Goal: Task Accomplishment & Management: Use online tool/utility

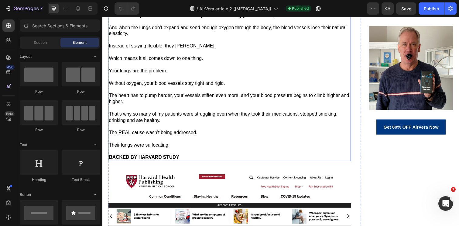
scroll to position [1109, 0]
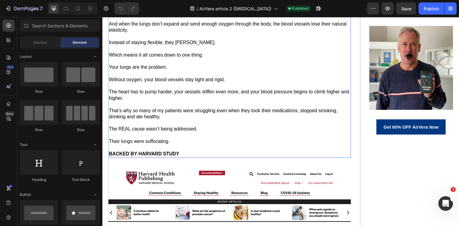
click at [199, 46] on p "Instead of staying flexible, they harden." at bounding box center [232, 43] width 247 height 6
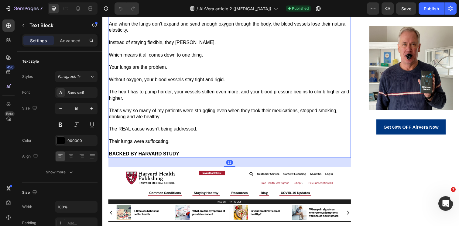
click at [199, 46] on p "Instead of staying flexible, they harden." at bounding box center [232, 43] width 247 height 6
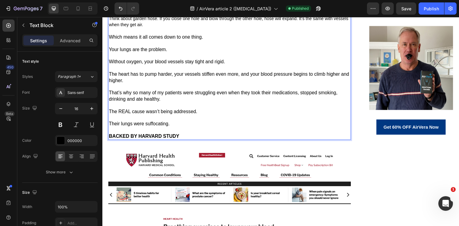
scroll to position [1146, 0]
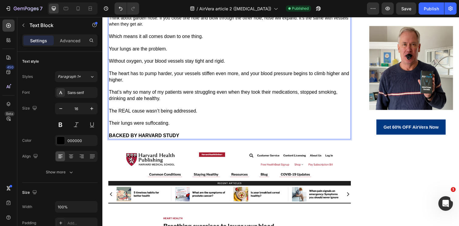
click at [138, 9] on p "Instead of staying flexible, they harden." at bounding box center [232, 5] width 247 height 6
click at [132, 27] on span "Think about garden hose. If you close one hole and blow through the other hole,…" at bounding box center [231, 21] width 245 height 11
click at [139, 27] on span "Think about garden hose. If you close one hole and blow through the other hole,…" at bounding box center [231, 21] width 245 height 11
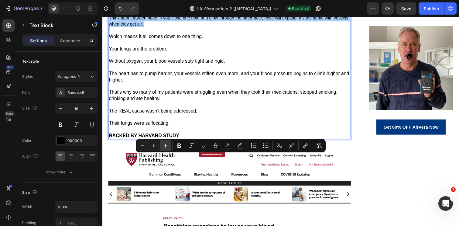
click at [162, 148] on icon "Editor contextual toolbar" at bounding box center [165, 145] width 6 height 6
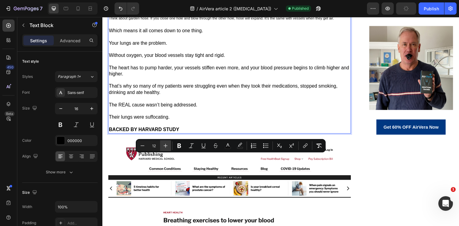
click at [162, 148] on icon "Editor contextual toolbar" at bounding box center [165, 145] width 6 height 6
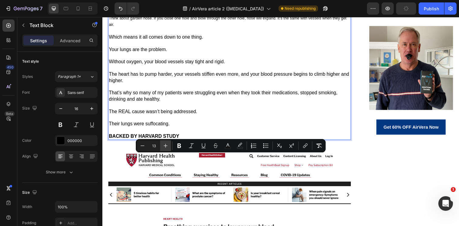
click at [162, 148] on icon "Editor contextual toolbar" at bounding box center [165, 145] width 6 height 6
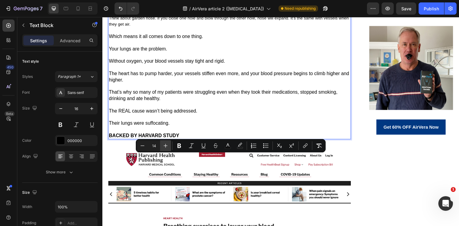
click at [162, 148] on icon "Editor contextual toolbar" at bounding box center [165, 145] width 6 height 6
type input "16"
click at [173, 34] on p "Rich Text Editor. Editing area: main" at bounding box center [232, 31] width 247 height 6
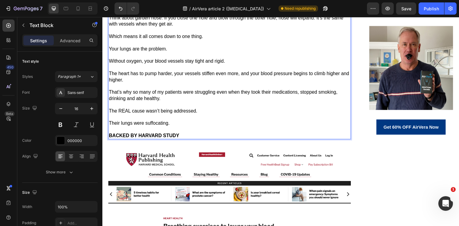
click at [165, 27] on span "Think about garden hose. If you close one hole and blow through the other hole,…" at bounding box center [229, 21] width 240 height 12
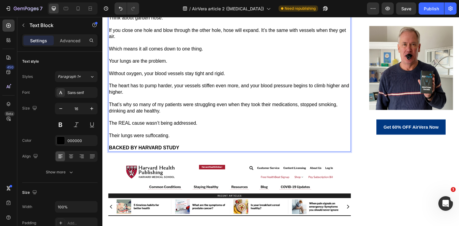
click at [265, 39] on span "If you close one hole and blow through the other hole, hose will expand. It’s t…" at bounding box center [230, 34] width 242 height 12
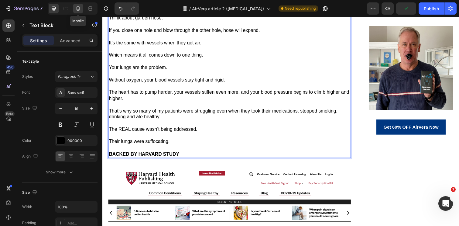
click at [80, 5] on icon at bounding box center [78, 8] width 6 height 6
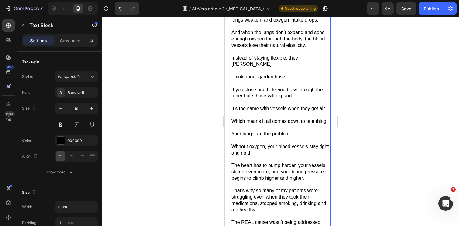
scroll to position [1325, 0]
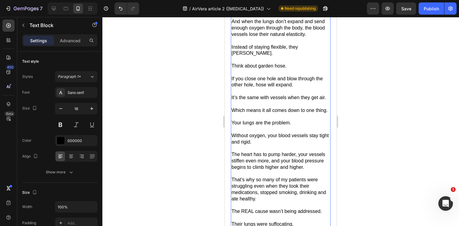
click at [248, 68] on span "Think about garden hose." at bounding box center [258, 65] width 55 height 5
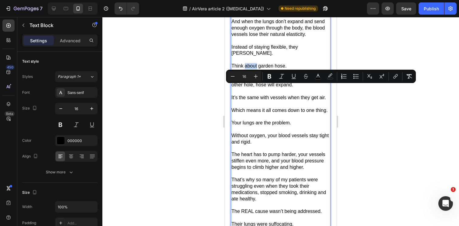
click at [257, 87] on span "If you close one hole and blow through the other hole, hose will expand." at bounding box center [276, 82] width 91 height 12
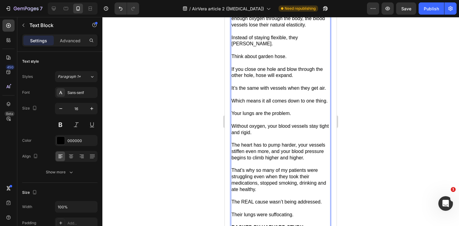
scroll to position [1335, 0]
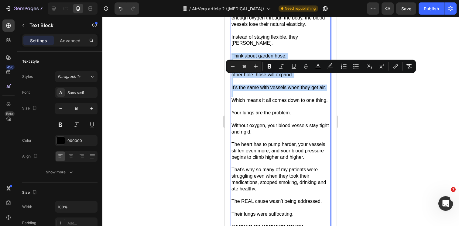
drag, startPoint x: 232, startPoint y: 77, endPoint x: 324, endPoint y: 118, distance: 101.1
type input "11"
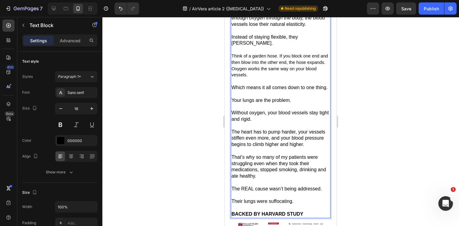
click at [267, 77] on span "Think of a garden hose. If you block one end and then blow into the other end, …" at bounding box center [279, 65] width 97 height 24
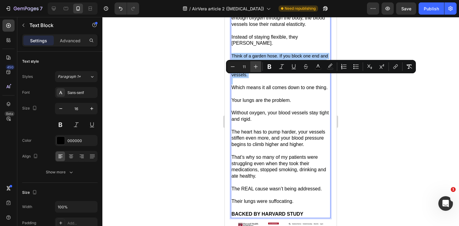
click at [255, 68] on icon "Editor contextual toolbar" at bounding box center [256, 66] width 6 height 6
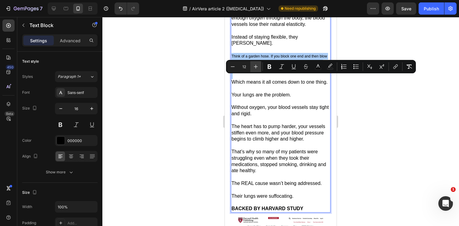
click at [255, 68] on icon "Editor contextual toolbar" at bounding box center [256, 66] width 6 height 6
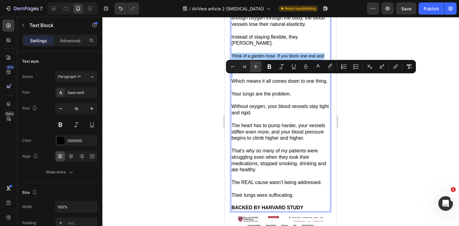
click at [255, 68] on icon "Editor contextual toolbar" at bounding box center [256, 66] width 6 height 6
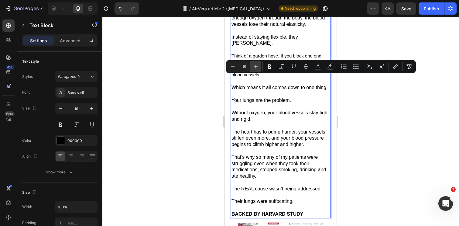
click at [255, 68] on icon "Editor contextual toolbar" at bounding box center [256, 66] width 6 height 6
type input "16"
click at [271, 84] on p "Rich Text Editor. Editing area: main" at bounding box center [280, 81] width 98 height 6
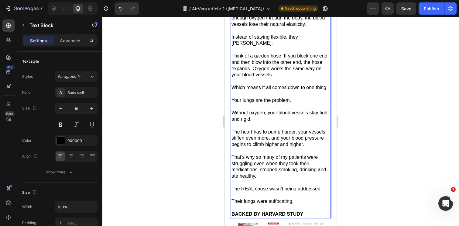
click at [283, 77] on span "Think of a garden hose. If you block one end and then blow into the other end, …" at bounding box center [279, 65] width 96 height 24
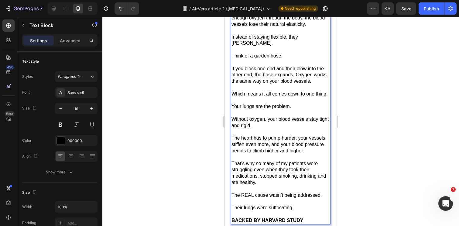
click at [296, 84] on span "If you block one end and then blow into the other end, the hose expands. Oxygen…" at bounding box center [278, 75] width 95 height 18
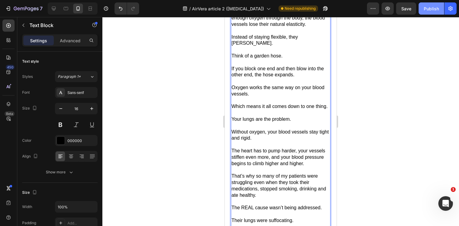
click at [428, 10] on div "Publish" at bounding box center [430, 8] width 15 height 6
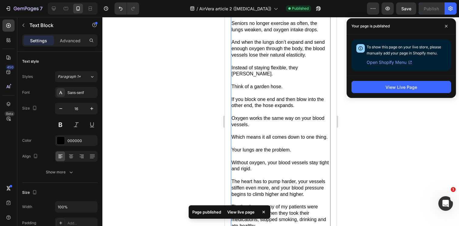
scroll to position [1305, 0]
click at [449, 27] on span at bounding box center [446, 26] width 10 height 10
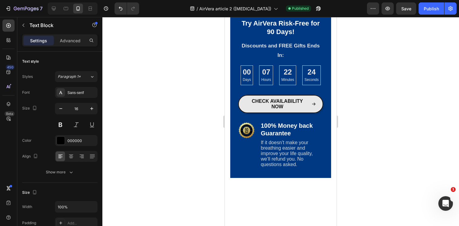
scroll to position [3301, 0]
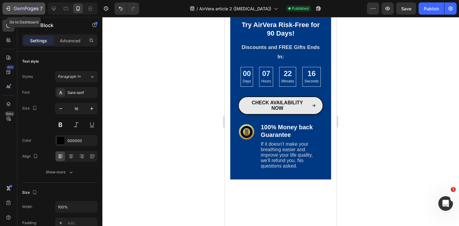
click at [24, 6] on icon "button" at bounding box center [26, 8] width 25 height 5
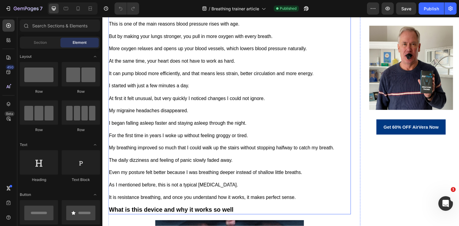
scroll to position [759, 0]
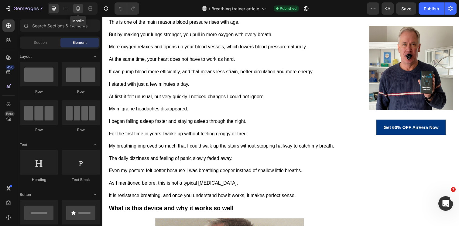
click at [81, 13] on div at bounding box center [78, 9] width 10 height 10
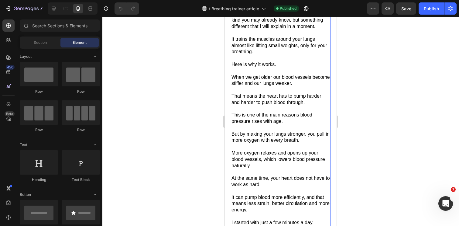
scroll to position [736, 0]
click at [298, 86] on p "When we get older our blood vessels become stiffer and our lungs weaker." at bounding box center [280, 79] width 98 height 13
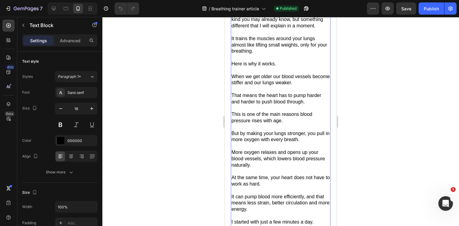
click at [298, 86] on p "When we get older our blood vessels become stiffer and our lungs weaker." at bounding box center [280, 79] width 98 height 13
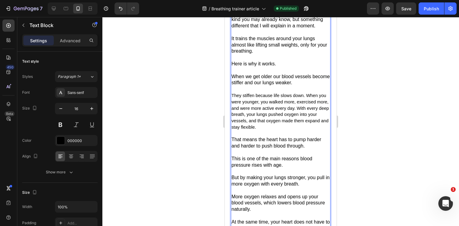
click at [270, 129] on span "They stiffen because life slows down. When you were younger, you walked more, e…" at bounding box center [279, 111] width 97 height 36
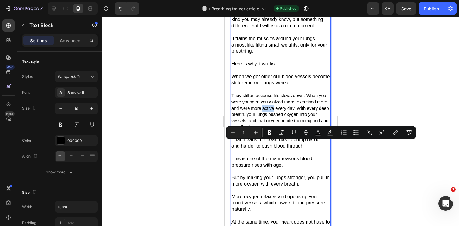
click at [277, 129] on span "They stiffen because life slows down. When you were younger, you walked more, e…" at bounding box center [279, 111] width 97 height 36
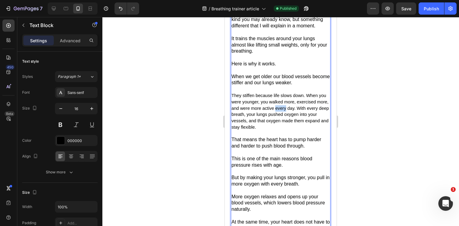
click at [277, 129] on span "They stiffen because life slows down. When you were younger, you walked more, e…" at bounding box center [279, 111] width 97 height 36
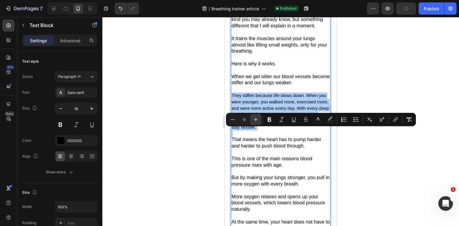
click at [257, 120] on icon "Editor contextual toolbar" at bounding box center [256, 119] width 6 height 6
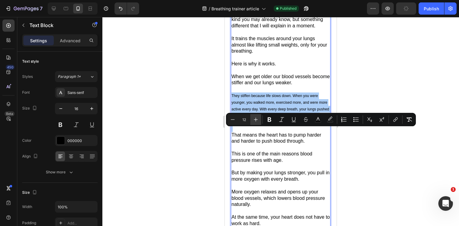
click at [257, 120] on icon "Editor contextual toolbar" at bounding box center [256, 119] width 6 height 6
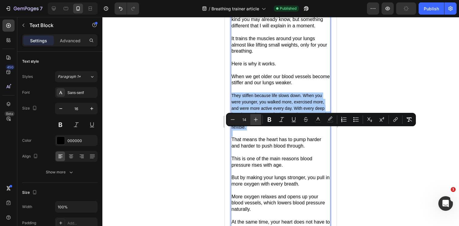
click at [257, 120] on icon "Editor contextual toolbar" at bounding box center [256, 119] width 6 height 6
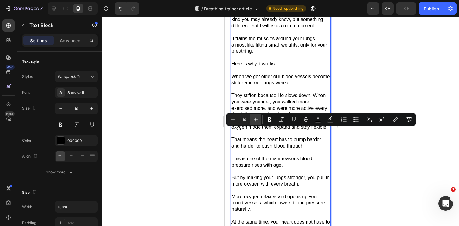
click at [257, 120] on icon "Editor contextual toolbar" at bounding box center [256, 119] width 6 height 6
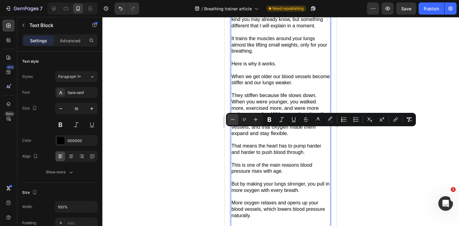
click at [233, 119] on icon "Editor contextual toolbar" at bounding box center [233, 119] width 6 height 6
type input "16"
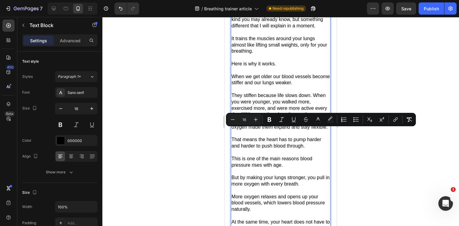
click at [274, 129] on span "They stiffen because life slows down. When you were younger, you walked more, e…" at bounding box center [279, 111] width 96 height 37
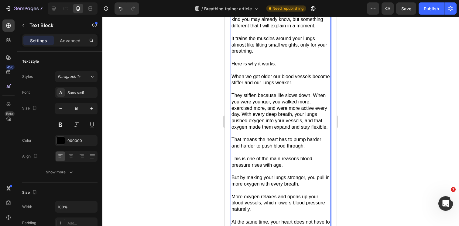
click at [312, 129] on span "They stiffen because life slows down. When you were younger, you walked more, e…" at bounding box center [279, 111] width 96 height 37
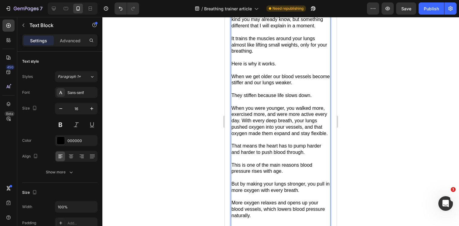
click at [277, 98] on span "They stiffen because life slows down." at bounding box center [271, 95] width 80 height 5
click at [261, 136] on span "When you were younger, you walked more, exercised more, and were more active ev…" at bounding box center [279, 120] width 96 height 30
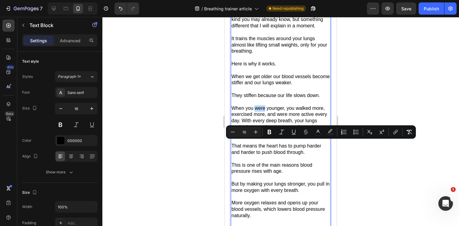
click at [249, 136] on span "When you were younger, you walked more, exercised more, and were more active ev…" at bounding box center [279, 120] width 96 height 30
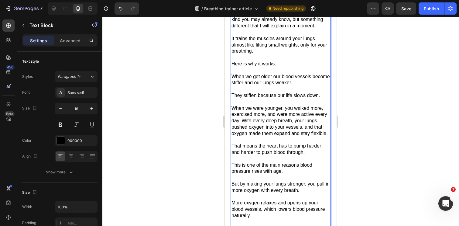
click at [287, 136] on span "When we were younger, you walked more, exercised more, and were more active eve…" at bounding box center [279, 120] width 96 height 30
click at [243, 136] on span "When we were younger, we walked more, exercised more, and were more active ever…" at bounding box center [279, 120] width 96 height 30
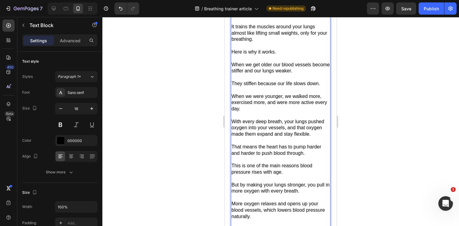
scroll to position [750, 0]
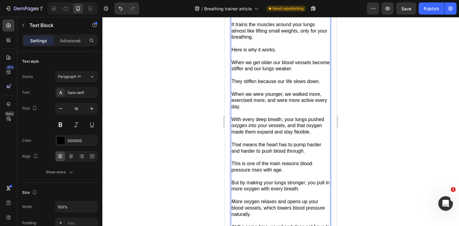
click at [264, 154] on p "That means the heart has to pump harder and harder to push blood through." at bounding box center [280, 147] width 98 height 13
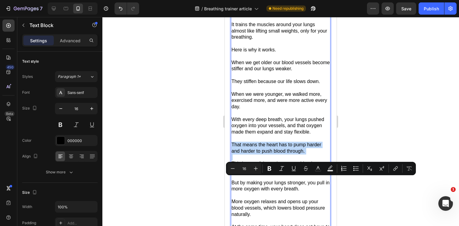
copy p "That means the heart has to pump harder and harder to push blood through."
click at [294, 72] on p "When we get older our blood vessels become stiffer and our lungs weaker." at bounding box center [280, 66] width 98 height 13
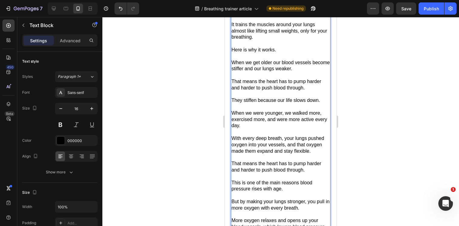
click at [238, 103] on span "They stiffen because our life slows down." at bounding box center [275, 99] width 88 height 5
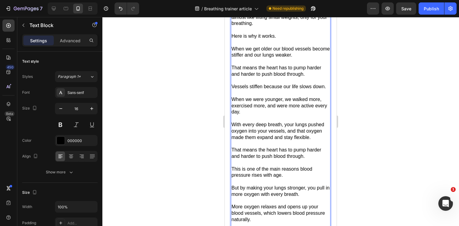
scroll to position [775, 0]
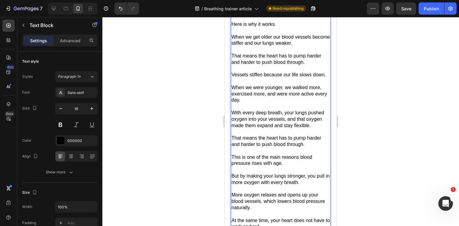
click at [262, 148] on p "That means the heart has to pump harder and harder to push blood through." at bounding box center [280, 141] width 98 height 13
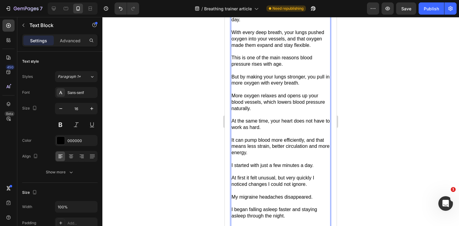
scroll to position [856, 0]
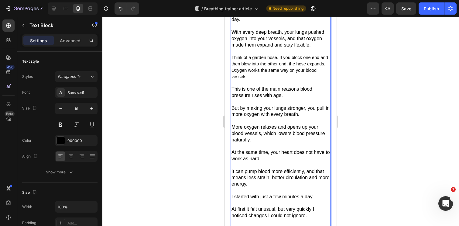
click at [301, 79] on span "Think of a garden hose. If you block one end and then blow into the other end, …" at bounding box center [279, 67] width 97 height 24
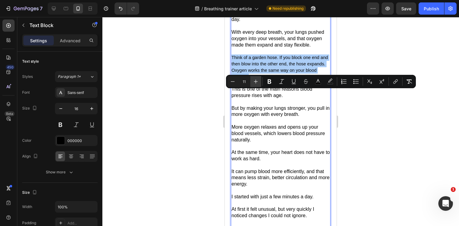
click at [254, 83] on icon "Editor contextual toolbar" at bounding box center [256, 81] width 6 height 6
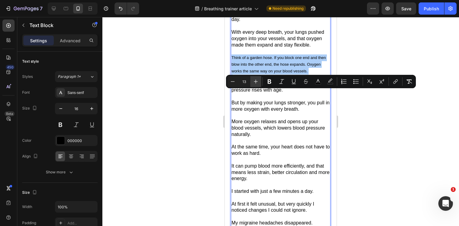
click at [254, 83] on icon "Editor contextual toolbar" at bounding box center [256, 81] width 6 height 6
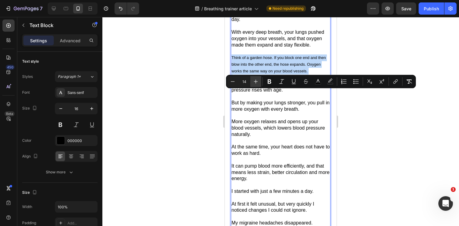
click at [254, 83] on icon "Editor contextual toolbar" at bounding box center [256, 81] width 6 height 6
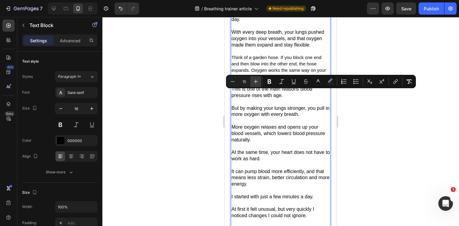
click at [253, 81] on icon "Editor contextual toolbar" at bounding box center [256, 81] width 6 height 6
type input "16"
click at [283, 79] on span "Think of a garden hose. If you block one end and then blow into the other end, …" at bounding box center [279, 67] width 96 height 24
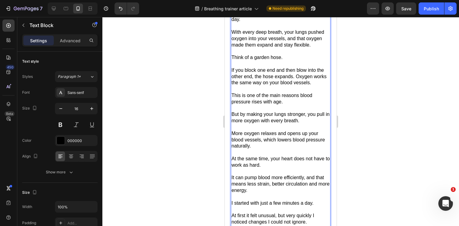
click at [296, 85] on span "If you block one end and then blow into the other end, the hose expands. Oxygen…" at bounding box center [278, 76] width 95 height 18
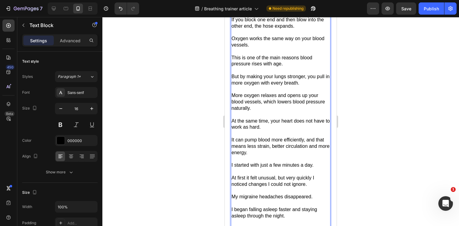
scroll to position [907, 0]
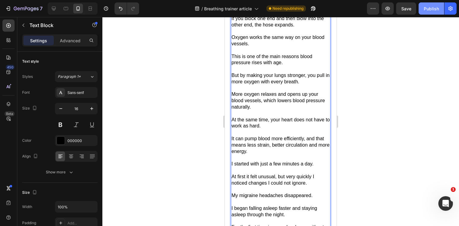
click at [430, 9] on div "Publish" at bounding box center [430, 8] width 15 height 6
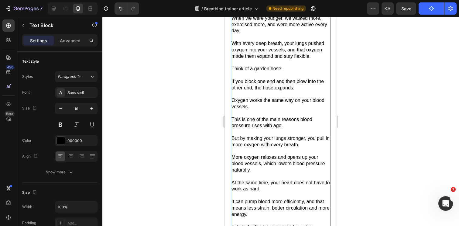
scroll to position [843, 0]
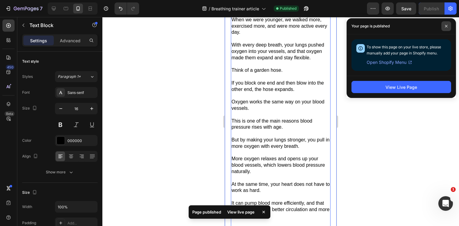
click at [446, 26] on icon at bounding box center [445, 26] width 3 height 3
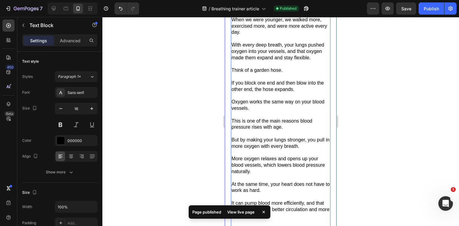
click at [394, 98] on div at bounding box center [280, 121] width 356 height 209
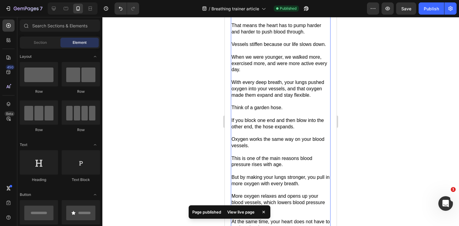
scroll to position [808, 0]
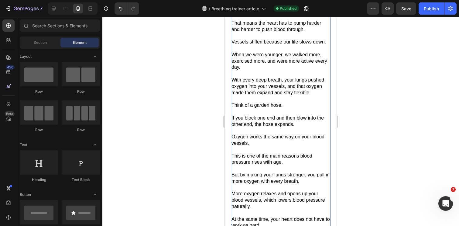
click at [289, 14] on p "When we get older our blood vessels become stiffer and our lungs weaker." at bounding box center [280, 7] width 98 height 13
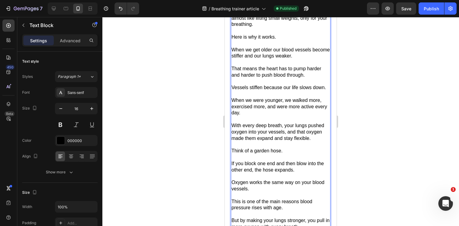
scroll to position [768, 0]
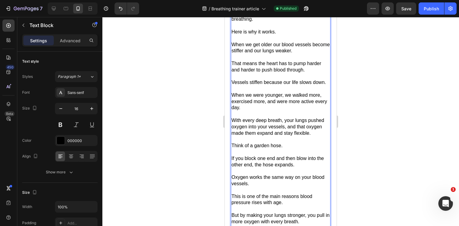
click at [292, 54] on p "When we get older our blood vessels become stiffer and our lungs weaker." at bounding box center [280, 48] width 98 height 13
click at [367, 125] on div at bounding box center [280, 121] width 356 height 209
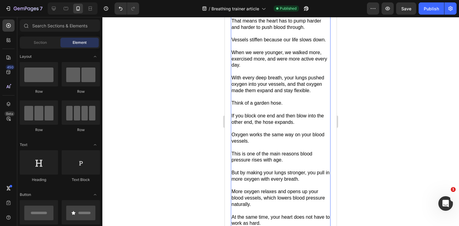
scroll to position [811, 0]
click at [296, 67] on span "When we were younger, we walked more, exercised more, and were more active ever…" at bounding box center [279, 58] width 96 height 18
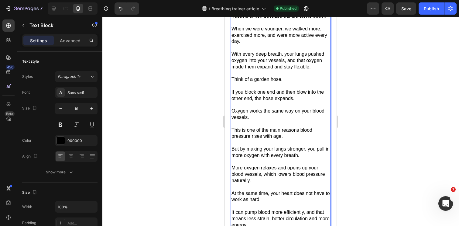
scroll to position [843, 0]
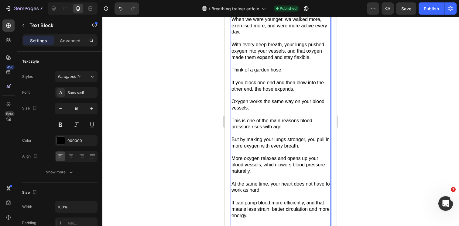
click at [238, 60] on span "With every deep breath, your lungs pushed oxygen into your vessels, and that ox…" at bounding box center [277, 51] width 93 height 18
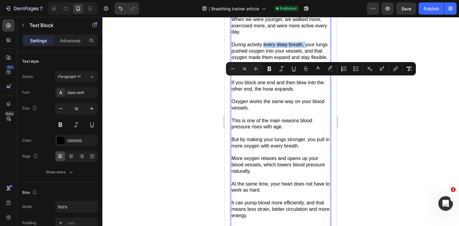
drag, startPoint x: 304, startPoint y: 82, endPoint x: 264, endPoint y: 81, distance: 41.0
click at [264, 60] on span "During activity every deep breath, your lungs pushed oxygen into your vessels, …" at bounding box center [279, 51] width 96 height 18
copy span "every deep breath,"
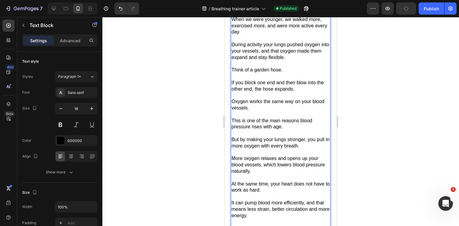
click at [257, 60] on span "During activity your lungs pushed oxygen into your vessels, and that oxygen mad…" at bounding box center [280, 51] width 98 height 18
click at [259, 60] on span "During activity your lungs pushed oxygen into your vessels every deep breath, ,…" at bounding box center [280, 51] width 98 height 18
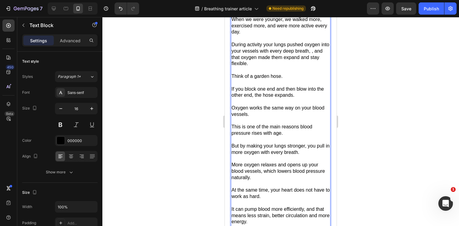
click at [312, 66] on span "During activity your lungs pushed oxygen into your vessels with every deep brea…" at bounding box center [280, 54] width 98 height 24
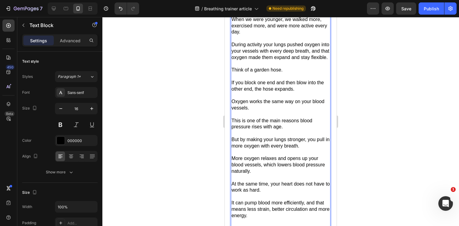
click at [261, 60] on span "During activity your lungs pushed oxygen into your vessels with every deep brea…" at bounding box center [280, 51] width 98 height 18
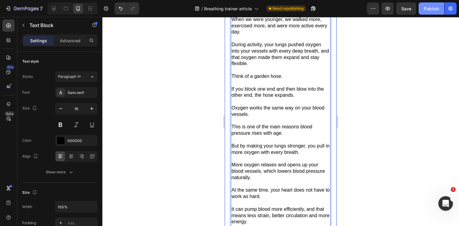
click at [427, 13] on button "Publish" at bounding box center [431, 8] width 26 height 12
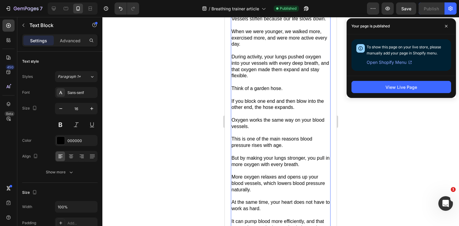
scroll to position [827, 0]
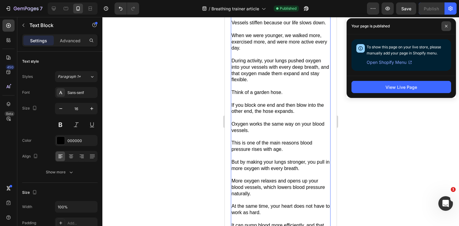
click at [447, 26] on icon at bounding box center [445, 26] width 3 height 3
